Goal: Transaction & Acquisition: Obtain resource

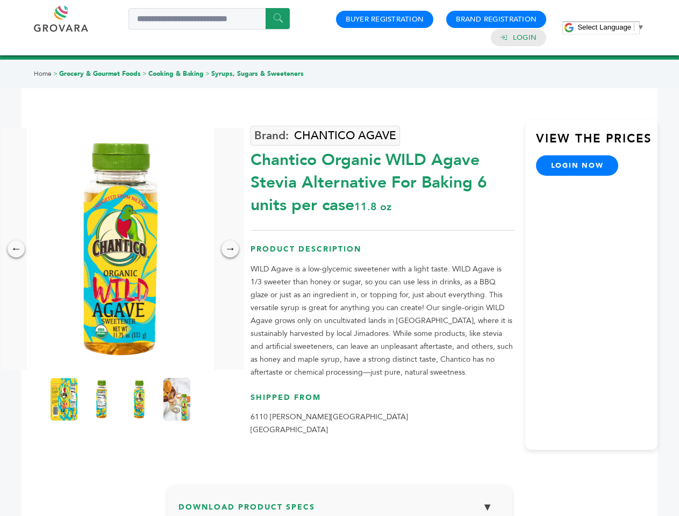
click at [611, 27] on span "Select Language" at bounding box center [605, 27] width 54 height 8
click at [120, 249] on img at bounding box center [120, 249] width 187 height 242
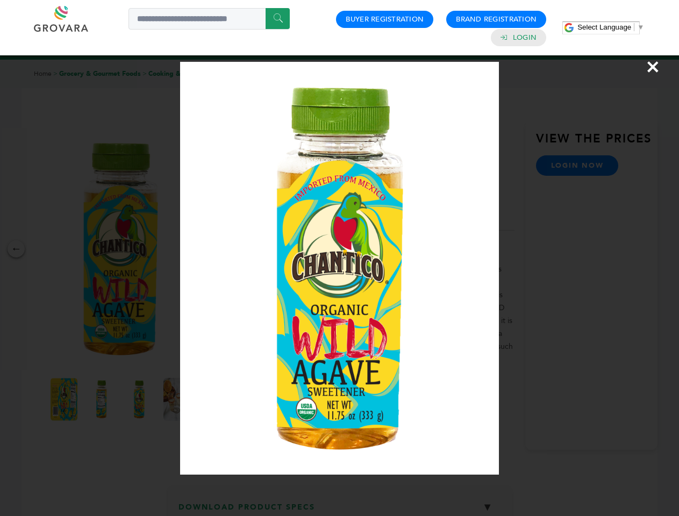
click at [16, 249] on div "×" at bounding box center [339, 258] width 679 height 516
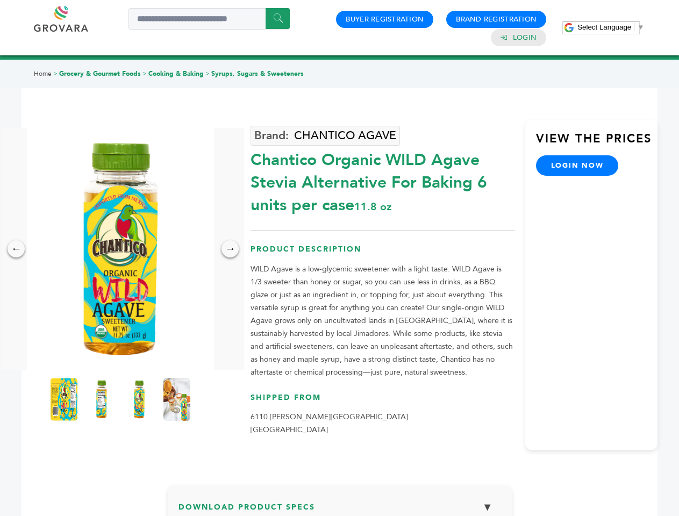
click at [230, 249] on div "→" at bounding box center [230, 248] width 17 height 17
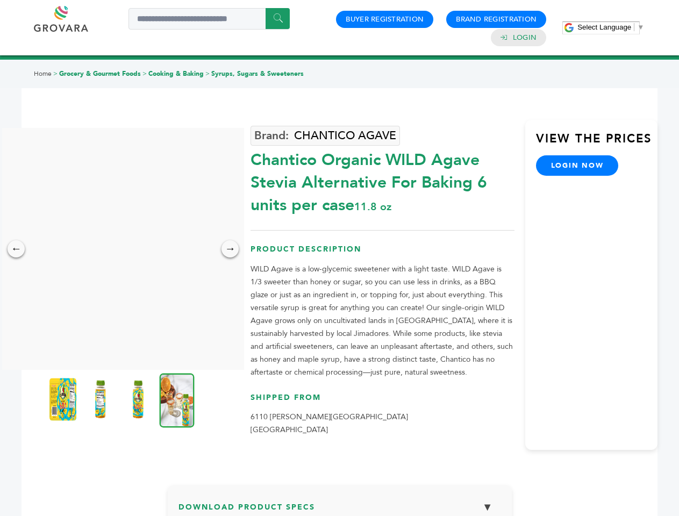
click at [64, 400] on img at bounding box center [62, 399] width 27 height 43
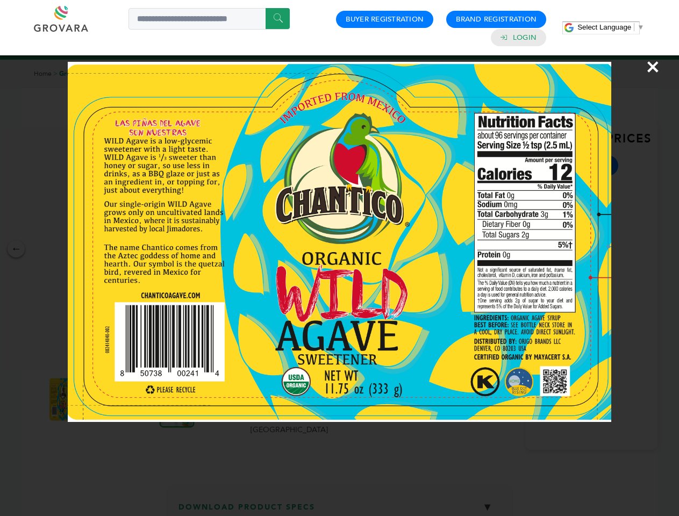
click at [102, 400] on div "×" at bounding box center [339, 258] width 679 height 516
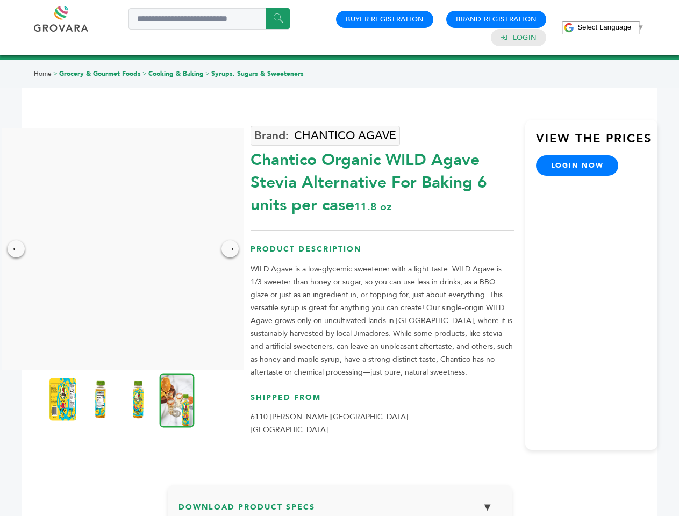
click at [139, 400] on img at bounding box center [138, 399] width 27 height 43
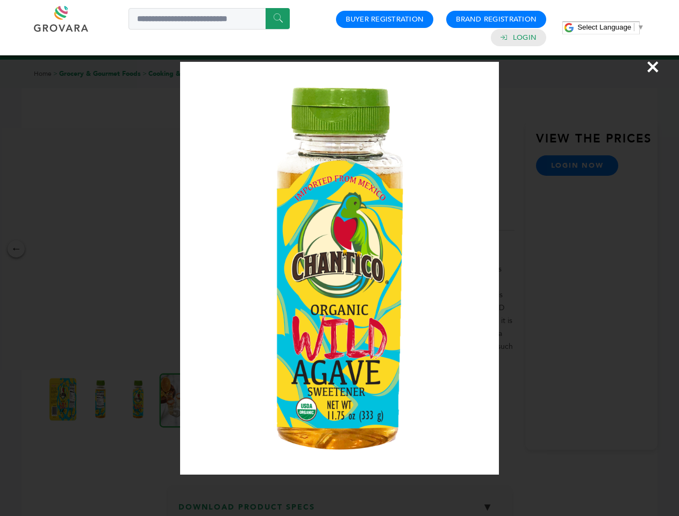
click at [177, 400] on div "×" at bounding box center [339, 258] width 679 height 516
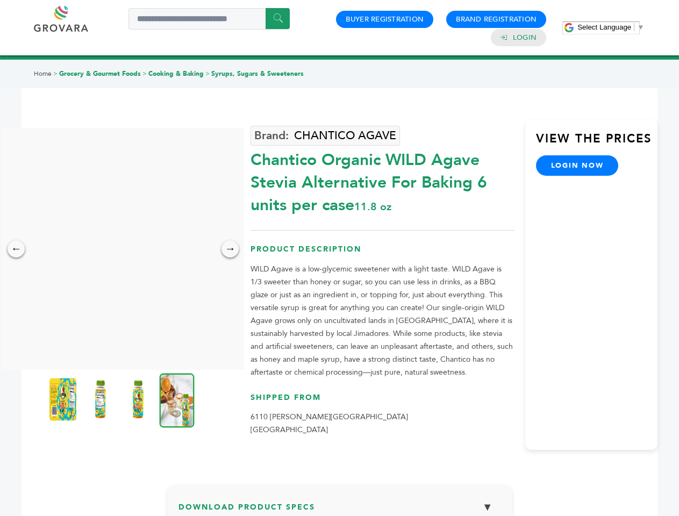
click at [340, 506] on h3 "Download Product Specs ▼" at bounding box center [340, 511] width 323 height 31
